Goal: Task Accomplishment & Management: Manage account settings

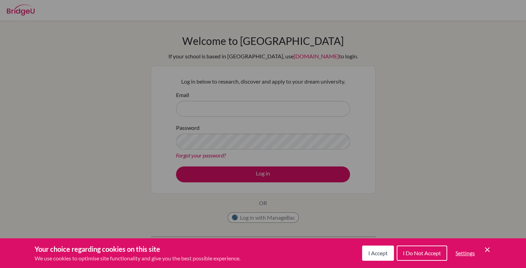
click at [384, 248] on button "I Accept" at bounding box center [378, 253] width 32 height 15
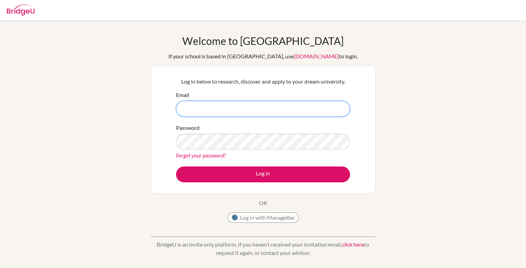
click at [268, 103] on input "Email" at bounding box center [263, 109] width 174 height 16
click at [195, 110] on input "eb.lesshwinram@sanctamaria.co.in" at bounding box center [263, 109] width 174 height 16
type input "[EMAIL_ADDRESS][DOMAIN_NAME]"
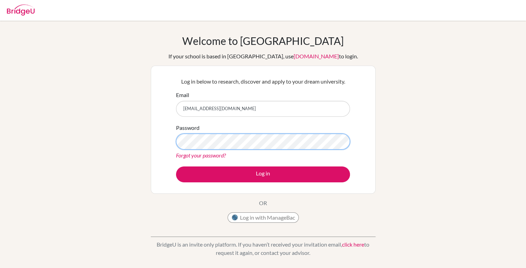
click at [176, 167] on button "Log in" at bounding box center [263, 175] width 174 height 16
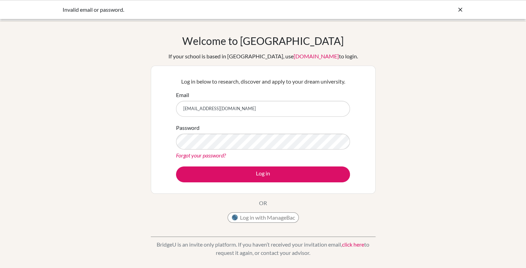
click at [459, 9] on icon at bounding box center [460, 9] width 7 height 7
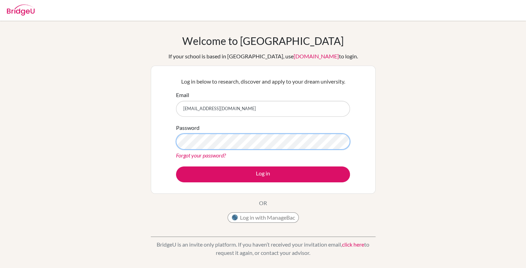
click at [176, 167] on button "Log in" at bounding box center [263, 175] width 174 height 16
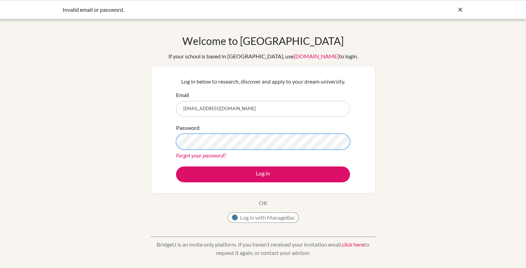
click at [176, 167] on button "Log in" at bounding box center [263, 175] width 174 height 16
click at [213, 152] on link "Forgot your password?" at bounding box center [201, 155] width 50 height 7
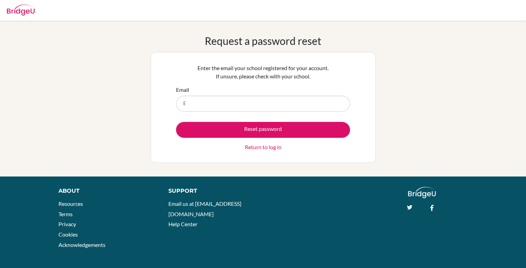
type input "eb.leshwinram@sanctamaria.co.in"
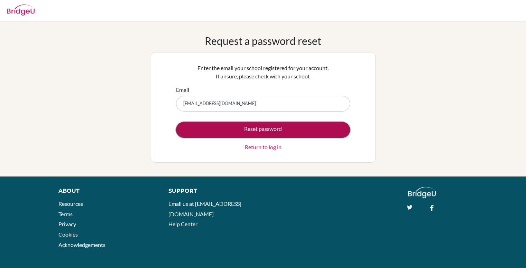
click at [228, 130] on button "Reset password" at bounding box center [263, 130] width 174 height 16
